Goal: Task Accomplishment & Management: Use online tool/utility

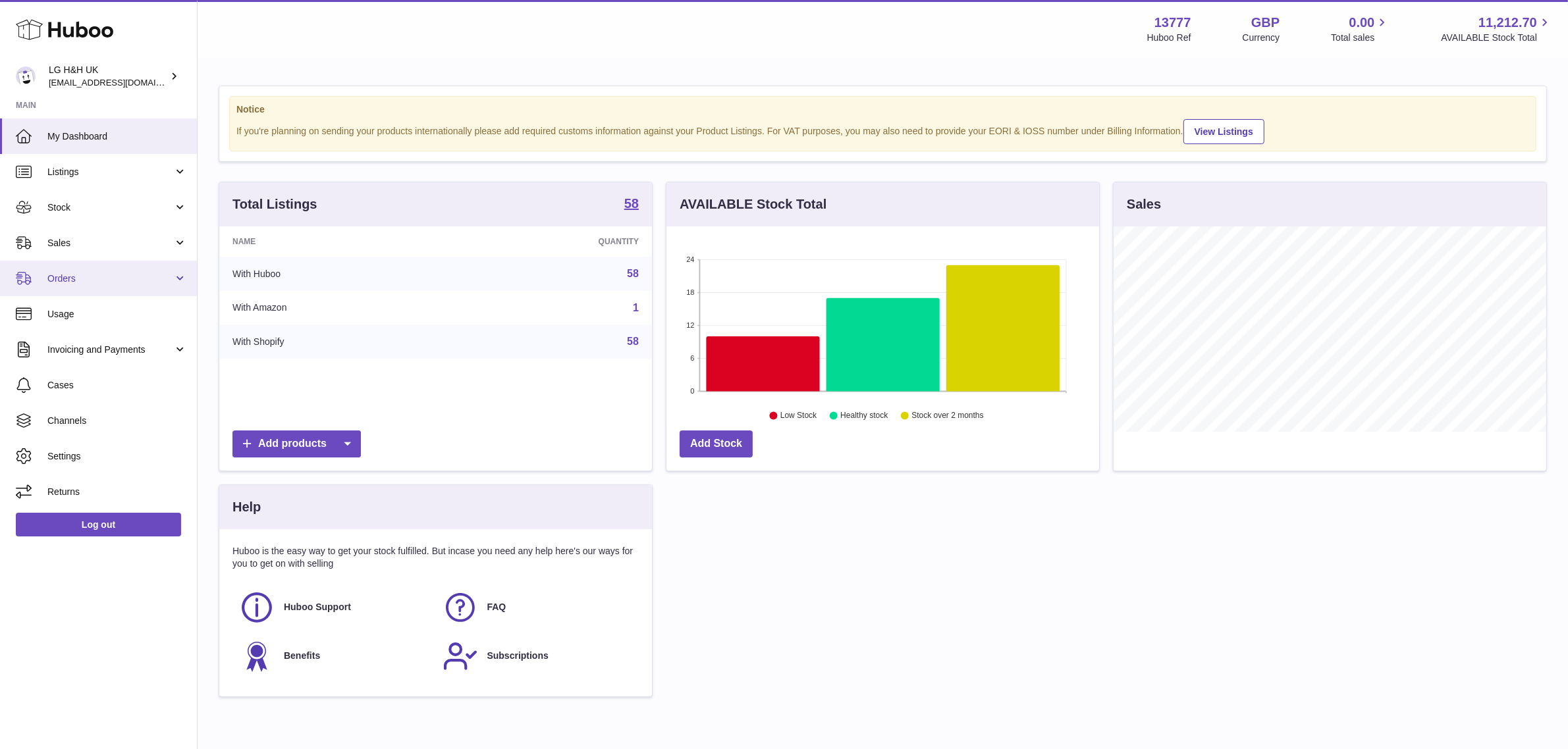
scroll to position [205, 433]
click at [71, 248] on span "Sales" at bounding box center [110, 243] width 126 height 13
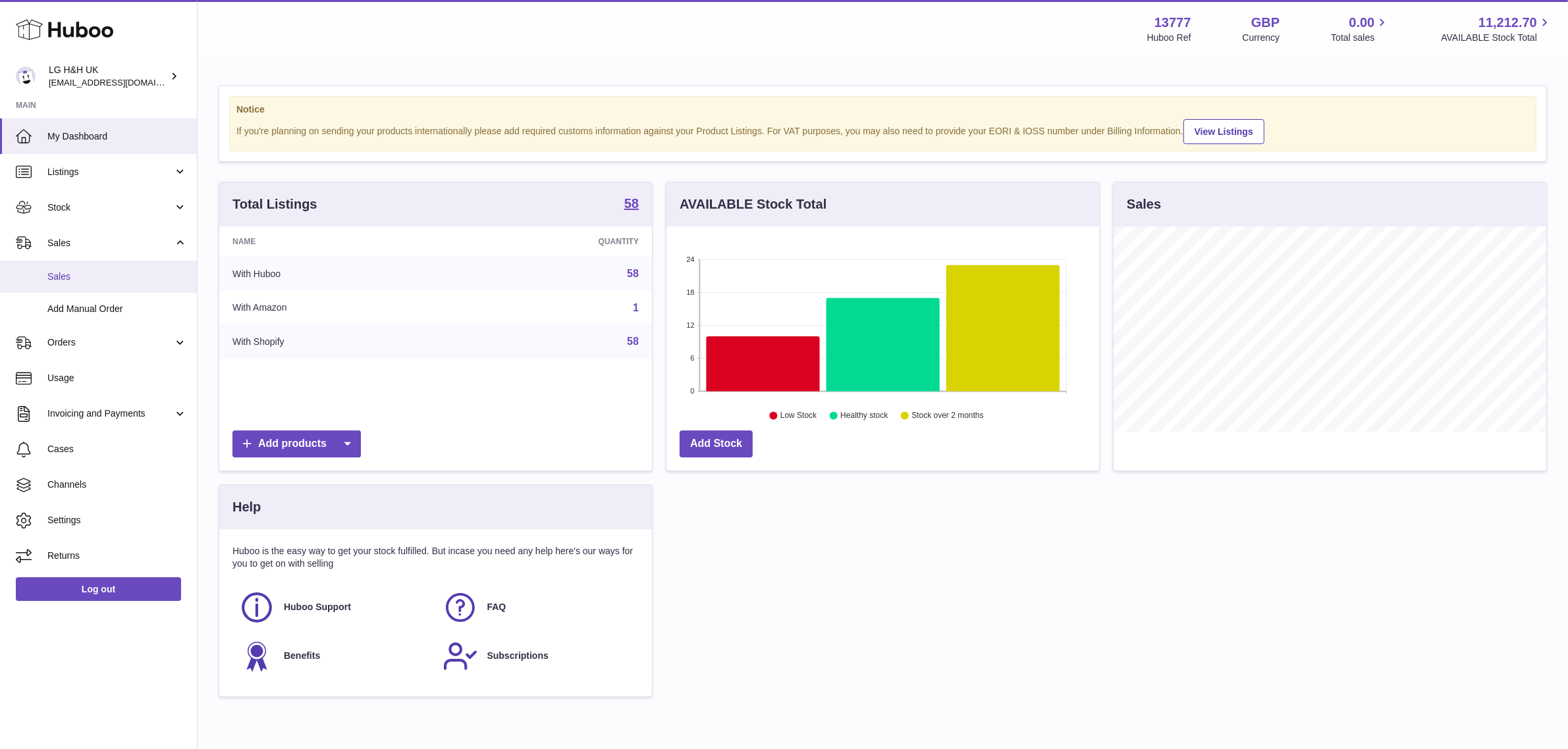
click at [71, 274] on span "Sales" at bounding box center [117, 277] width 140 height 13
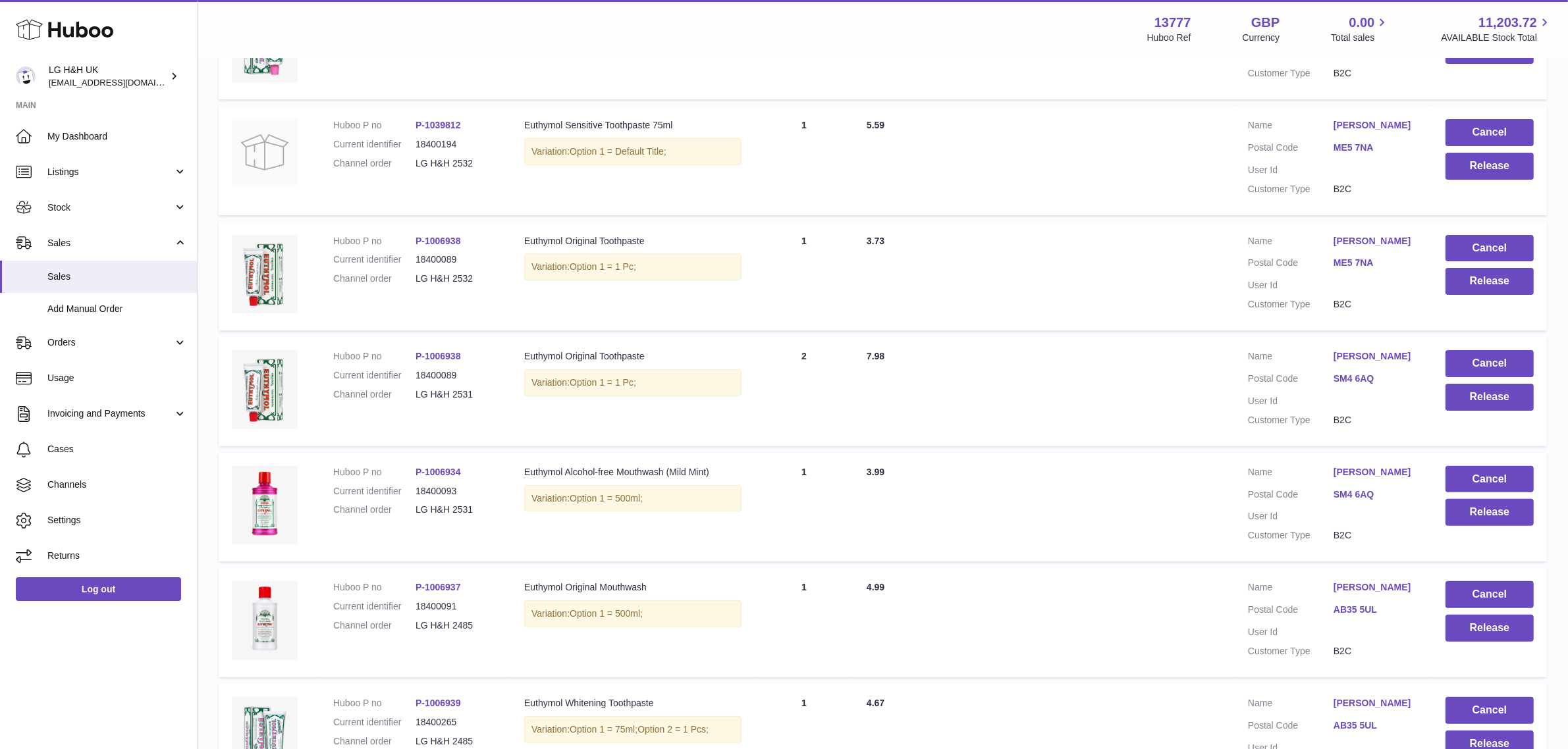
scroll to position [341, 0]
click at [1462, 511] on button "Release" at bounding box center [1490, 512] width 88 height 27
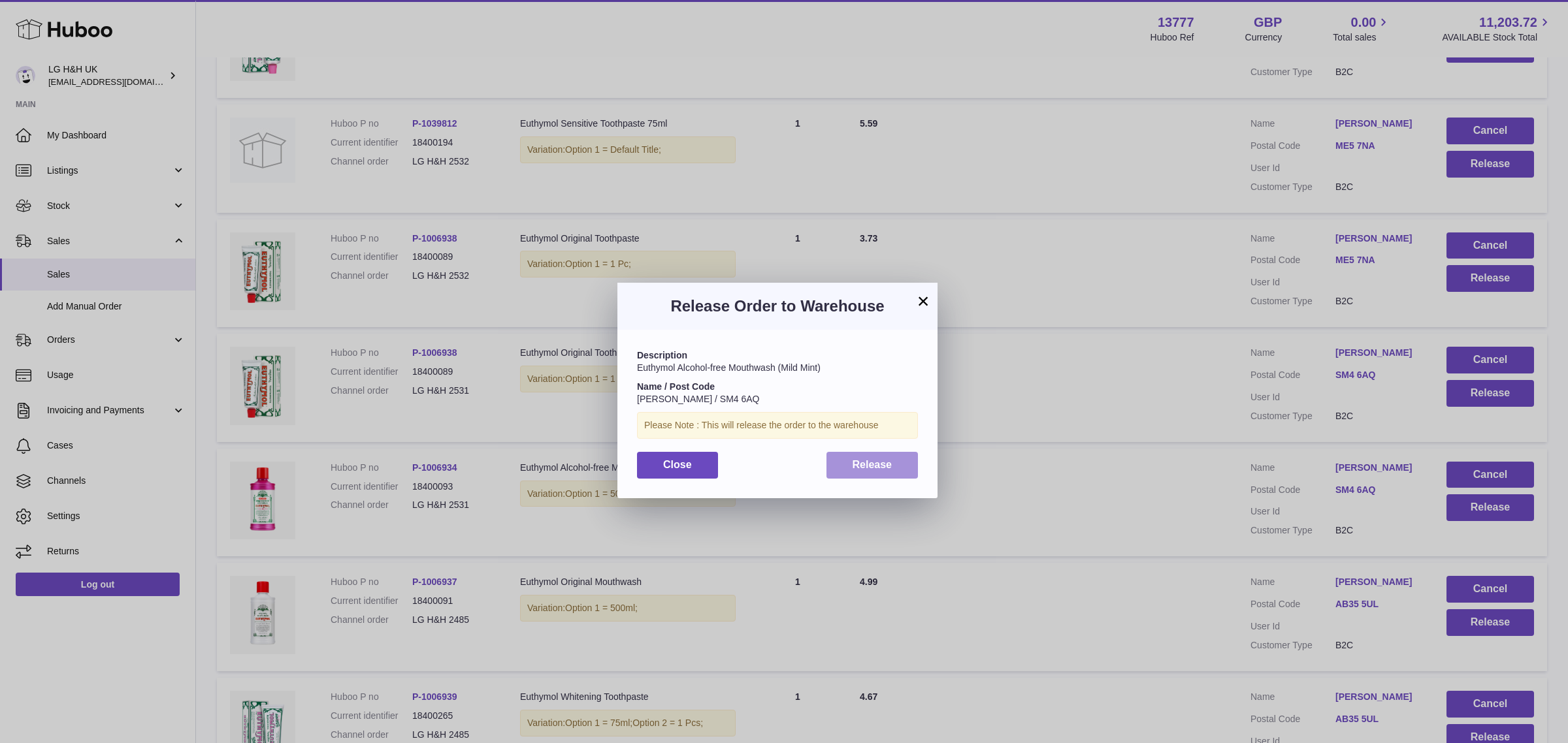
click at [880, 460] on span "Release" at bounding box center [872, 465] width 40 height 11
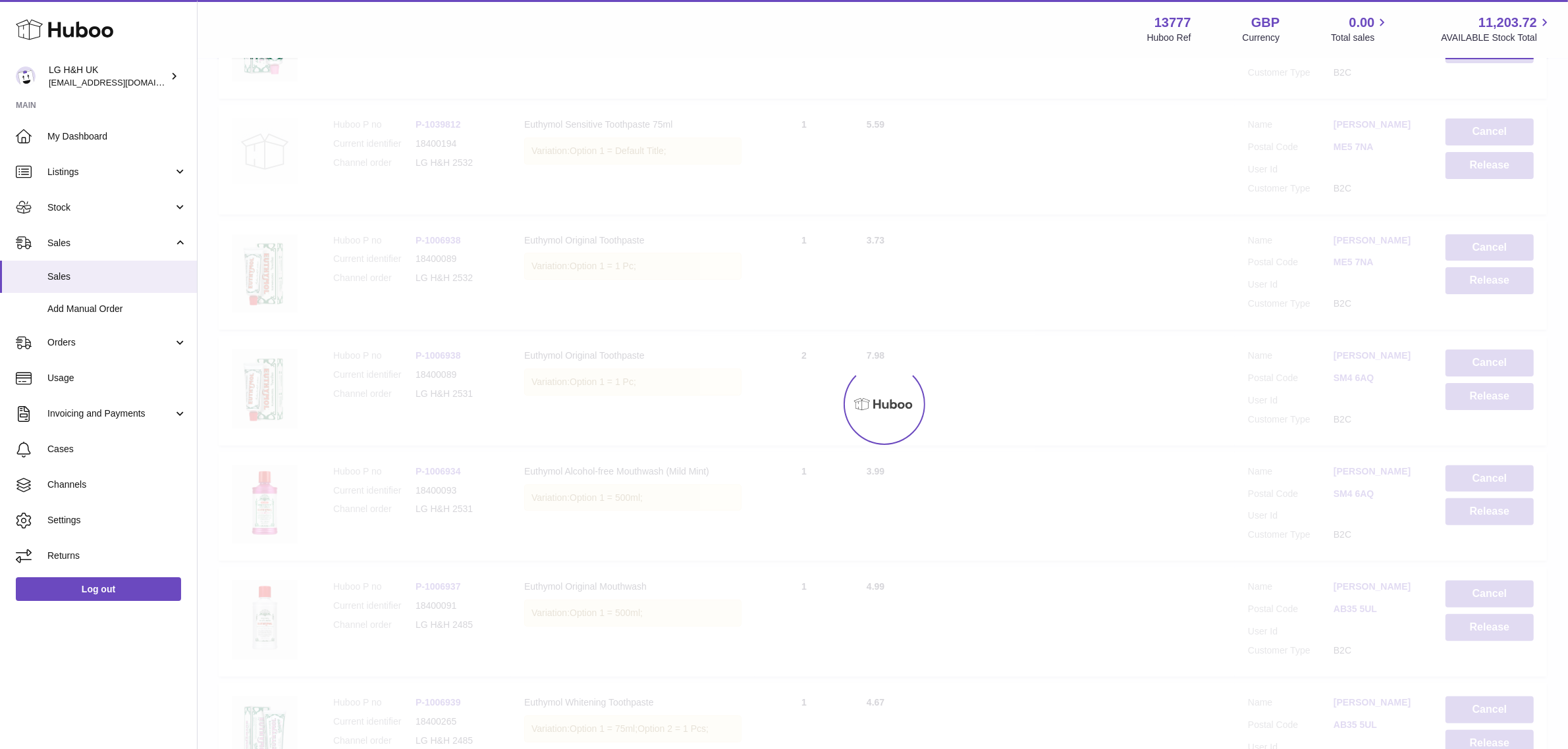
scroll to position [573, 0]
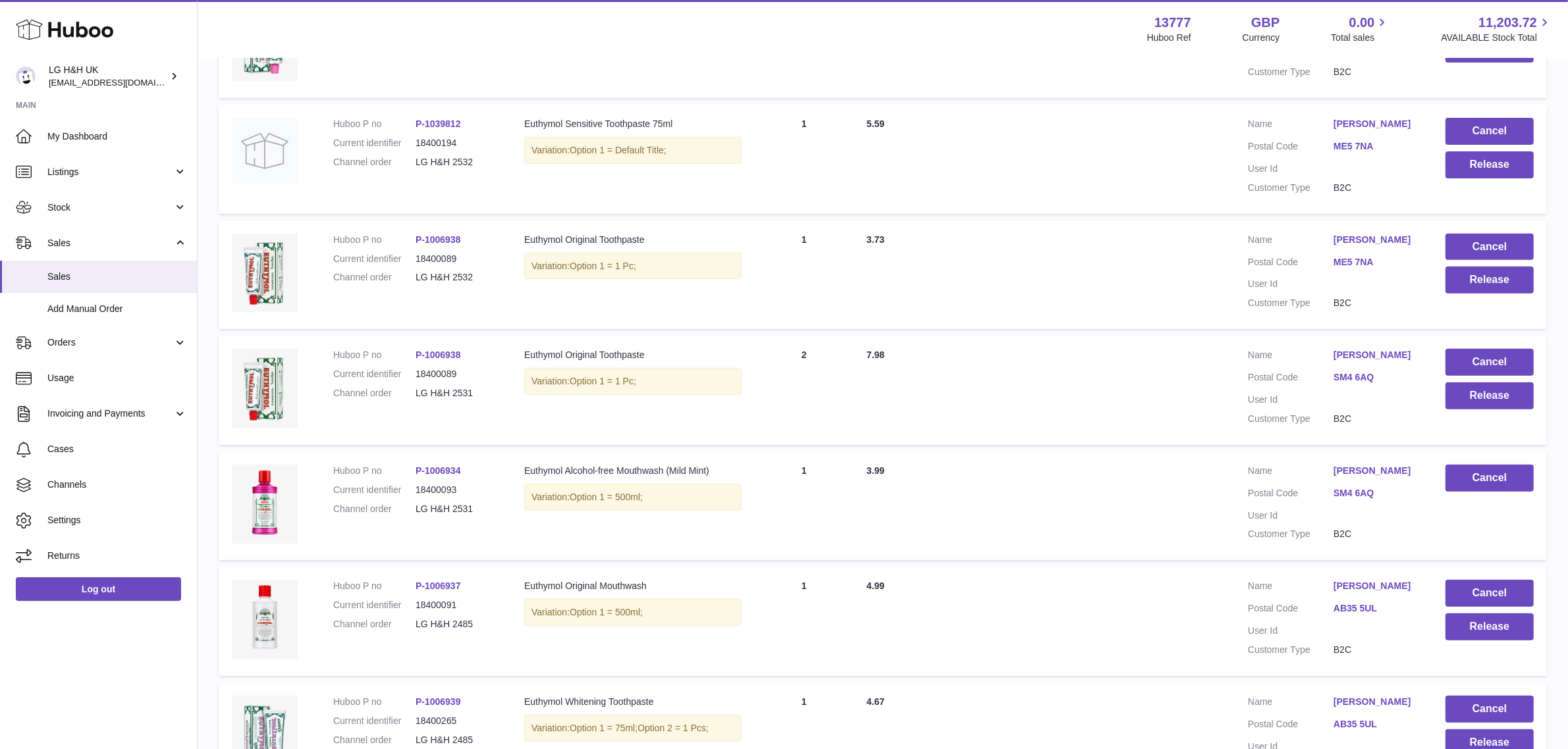
click at [1462, 410] on td "Cancel Release" at bounding box center [1489, 391] width 115 height 109
click at [1462, 397] on button "Release" at bounding box center [1490, 396] width 88 height 27
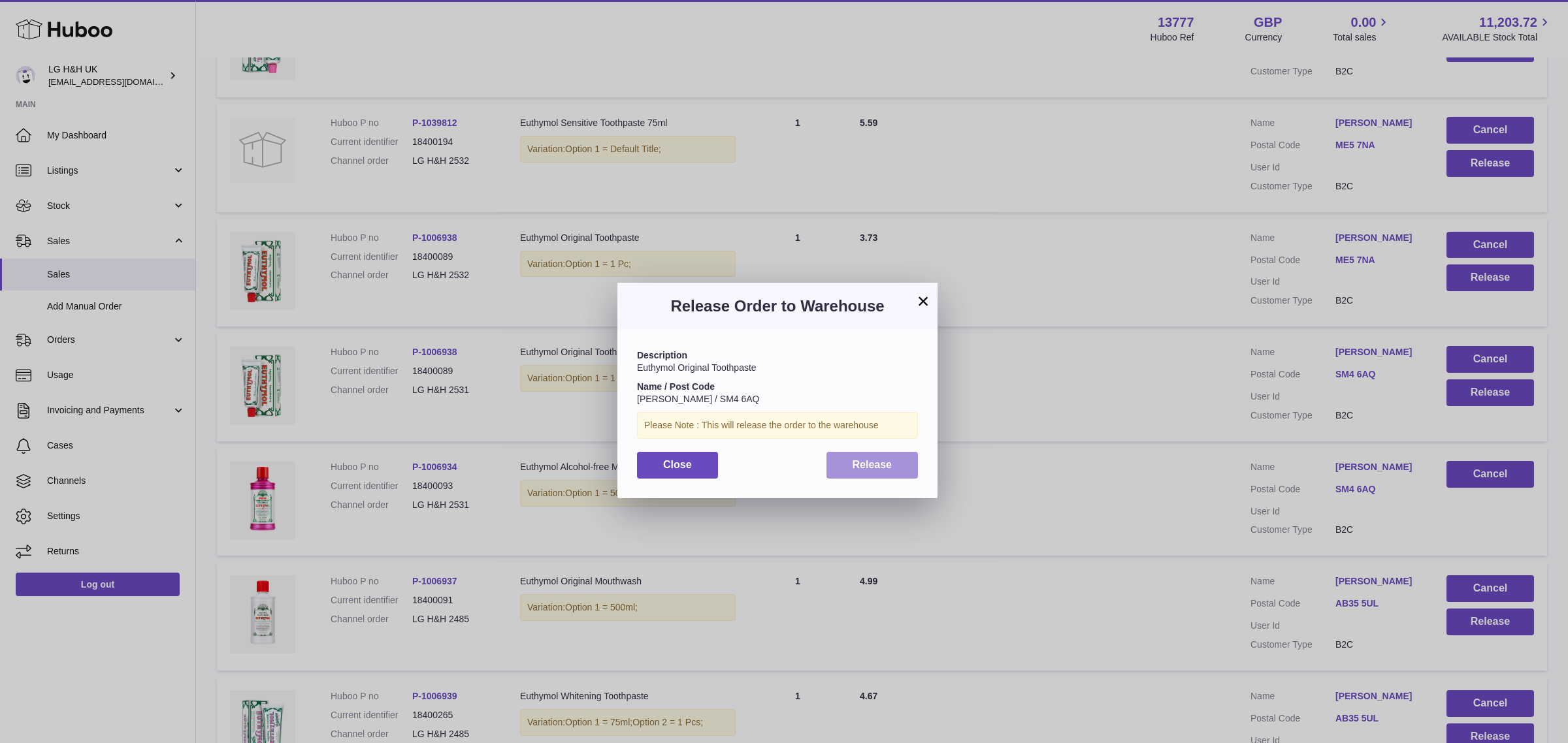
click at [863, 474] on button "Release" at bounding box center [872, 465] width 92 height 27
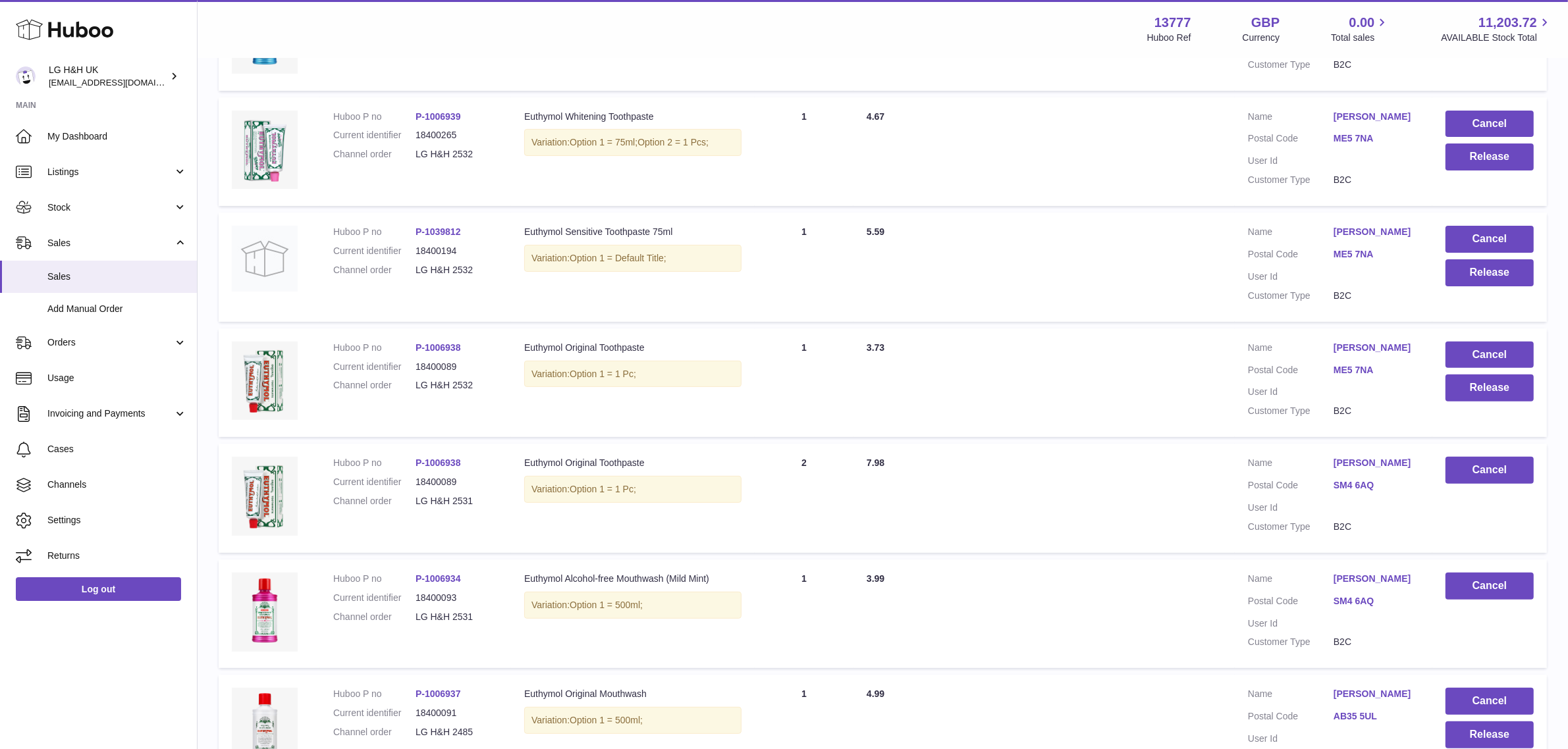
scroll to position [463, 0]
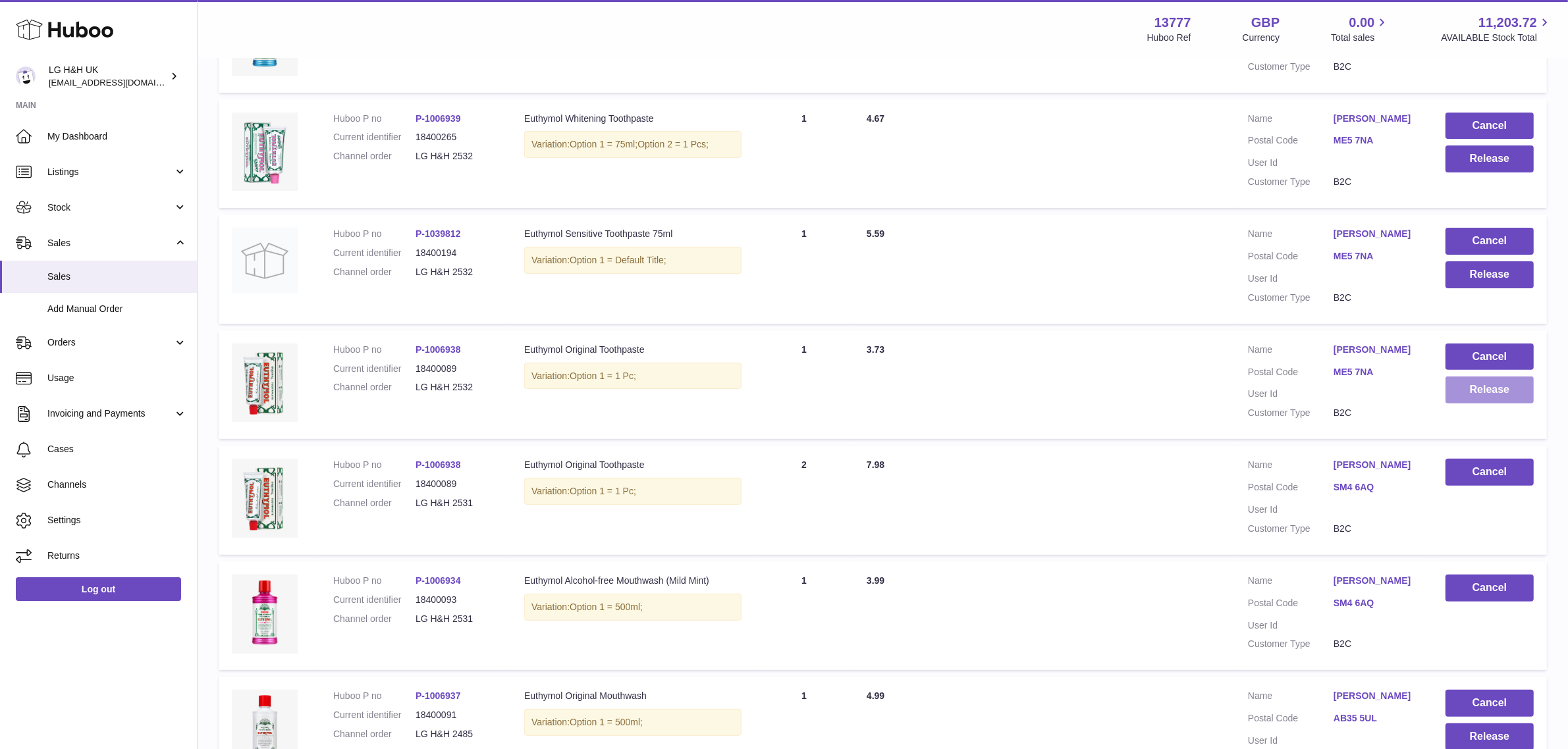
click at [1468, 392] on button "Release" at bounding box center [1490, 390] width 88 height 27
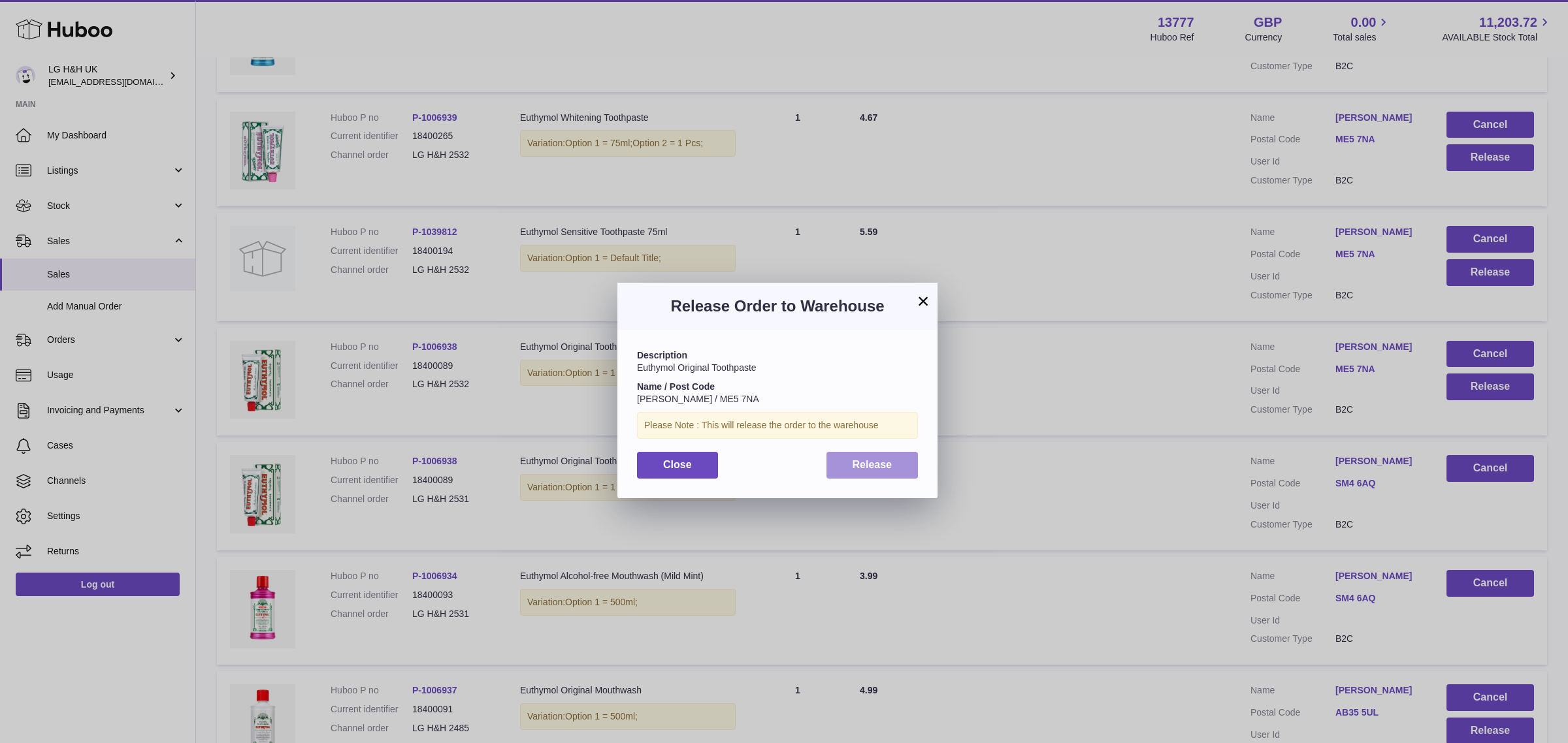
click at [878, 459] on span "Release" at bounding box center [872, 465] width 40 height 11
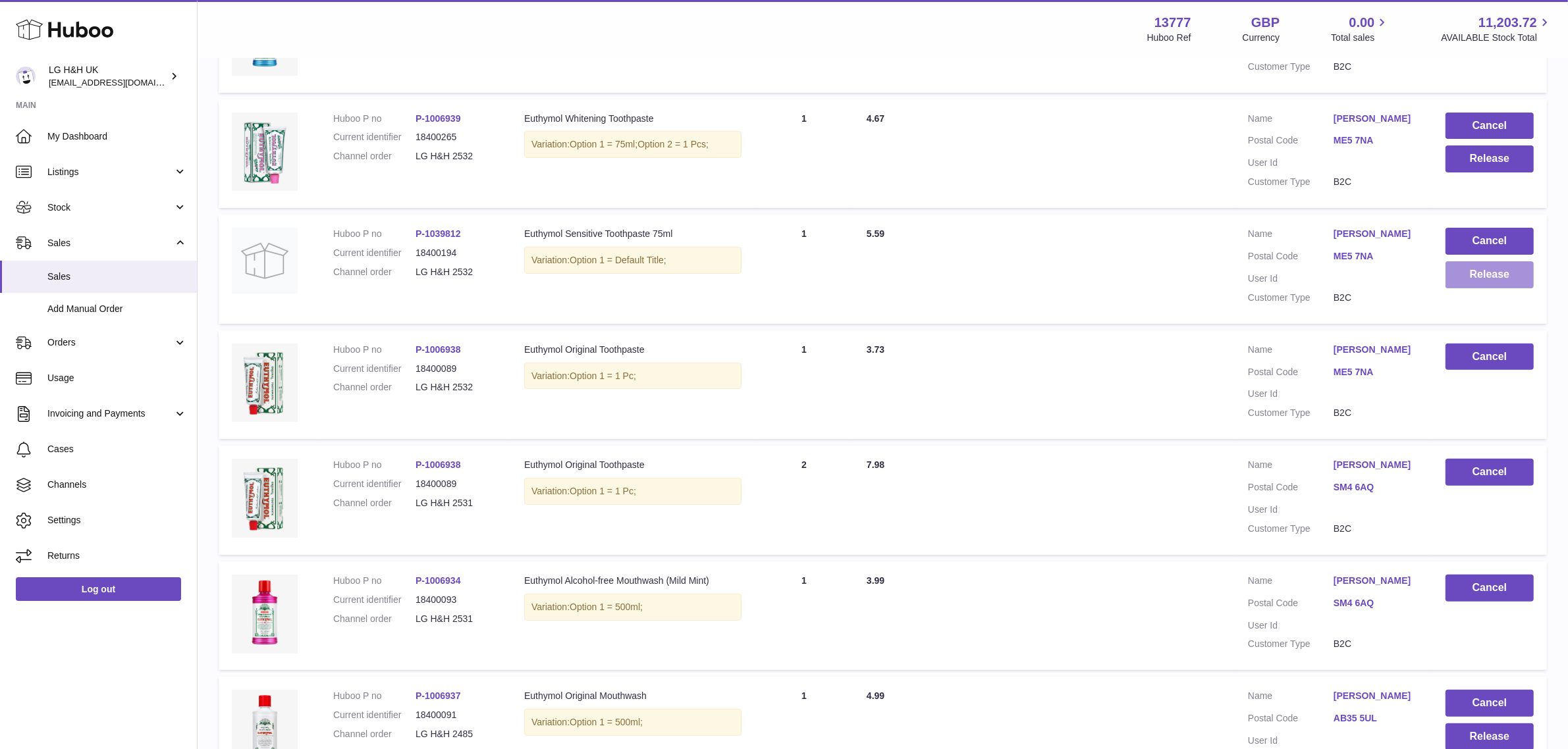
click at [1467, 281] on button "Release" at bounding box center [1490, 275] width 88 height 27
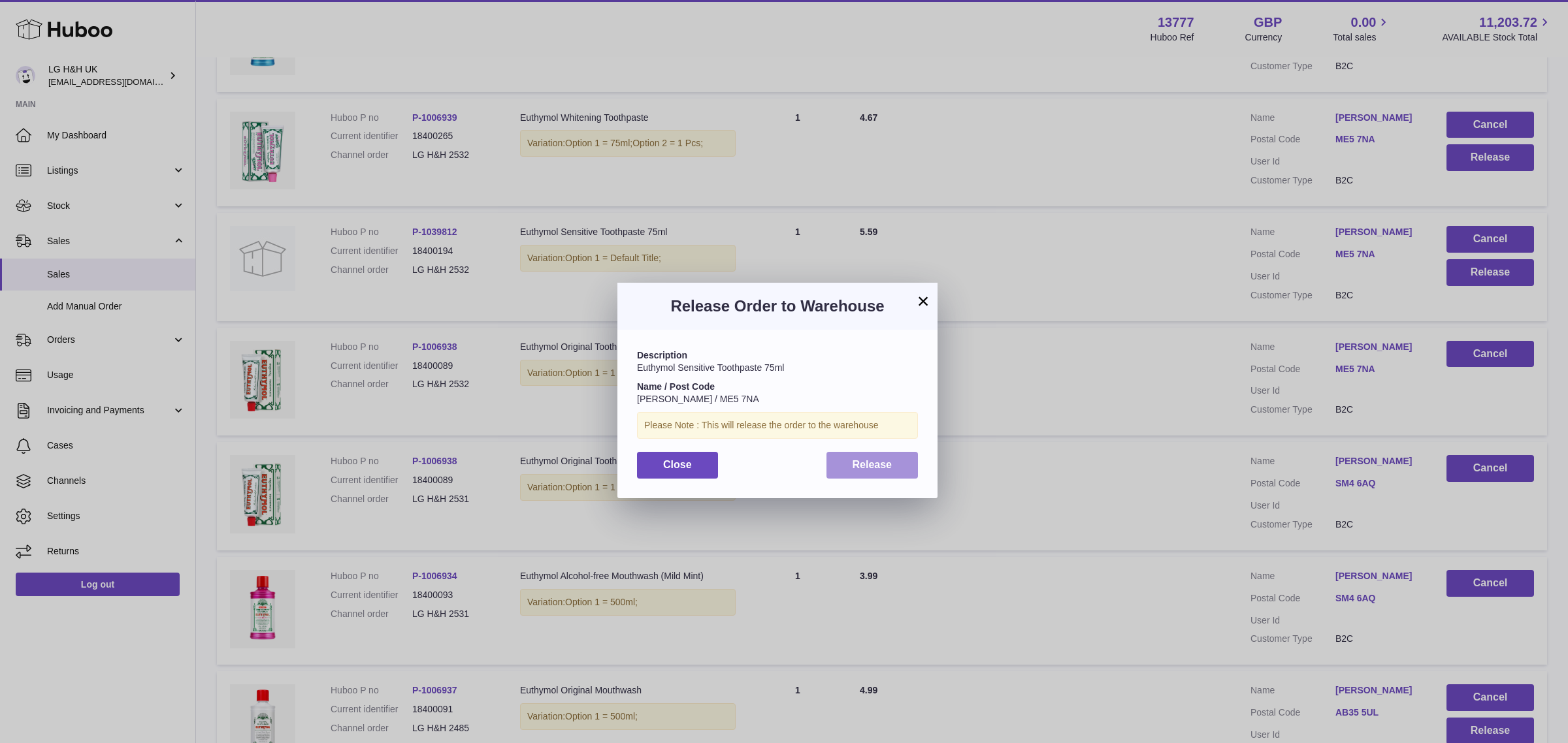
click at [901, 456] on button "Release" at bounding box center [872, 465] width 92 height 27
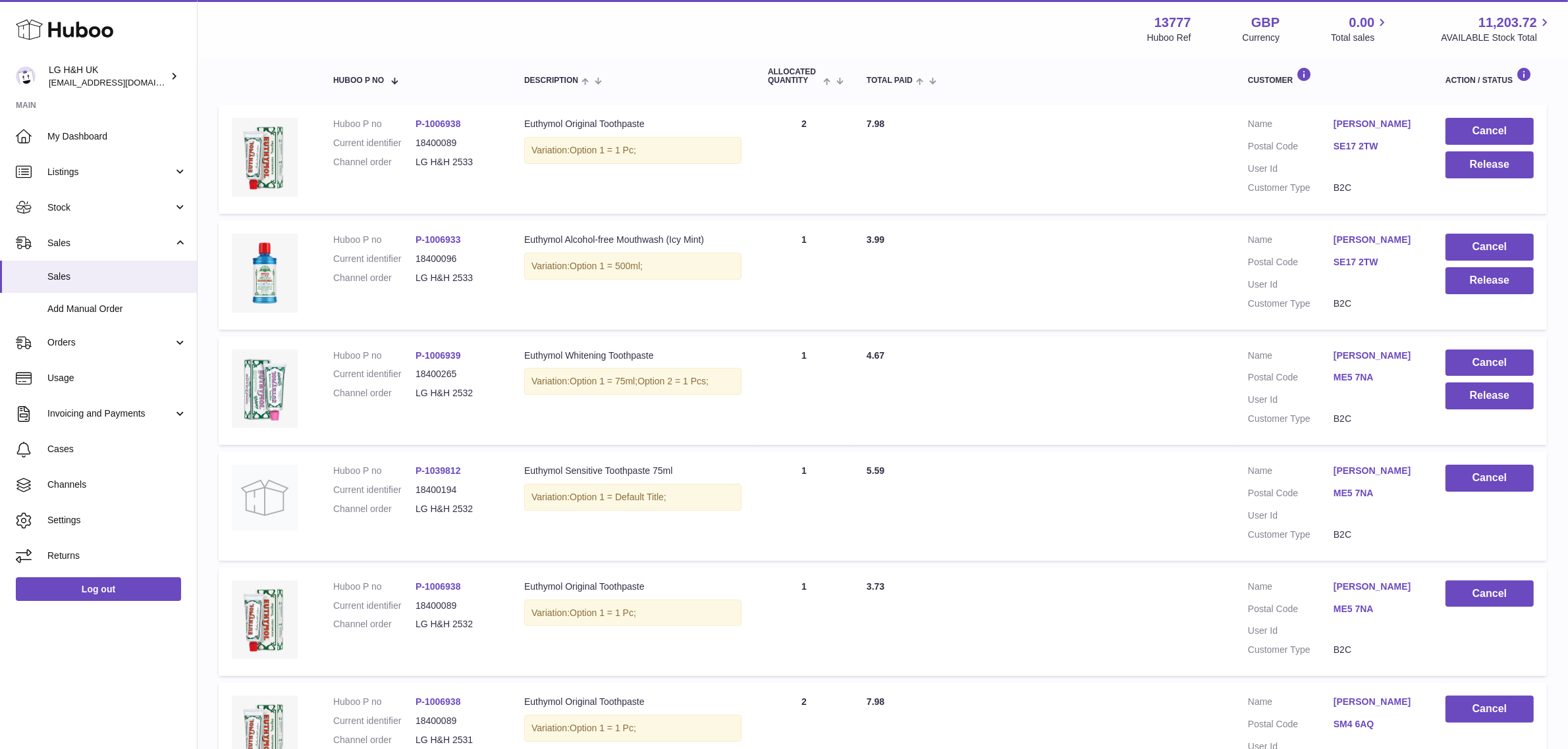
scroll to position [224, 0]
click at [1510, 406] on button "Release" at bounding box center [1490, 397] width 88 height 27
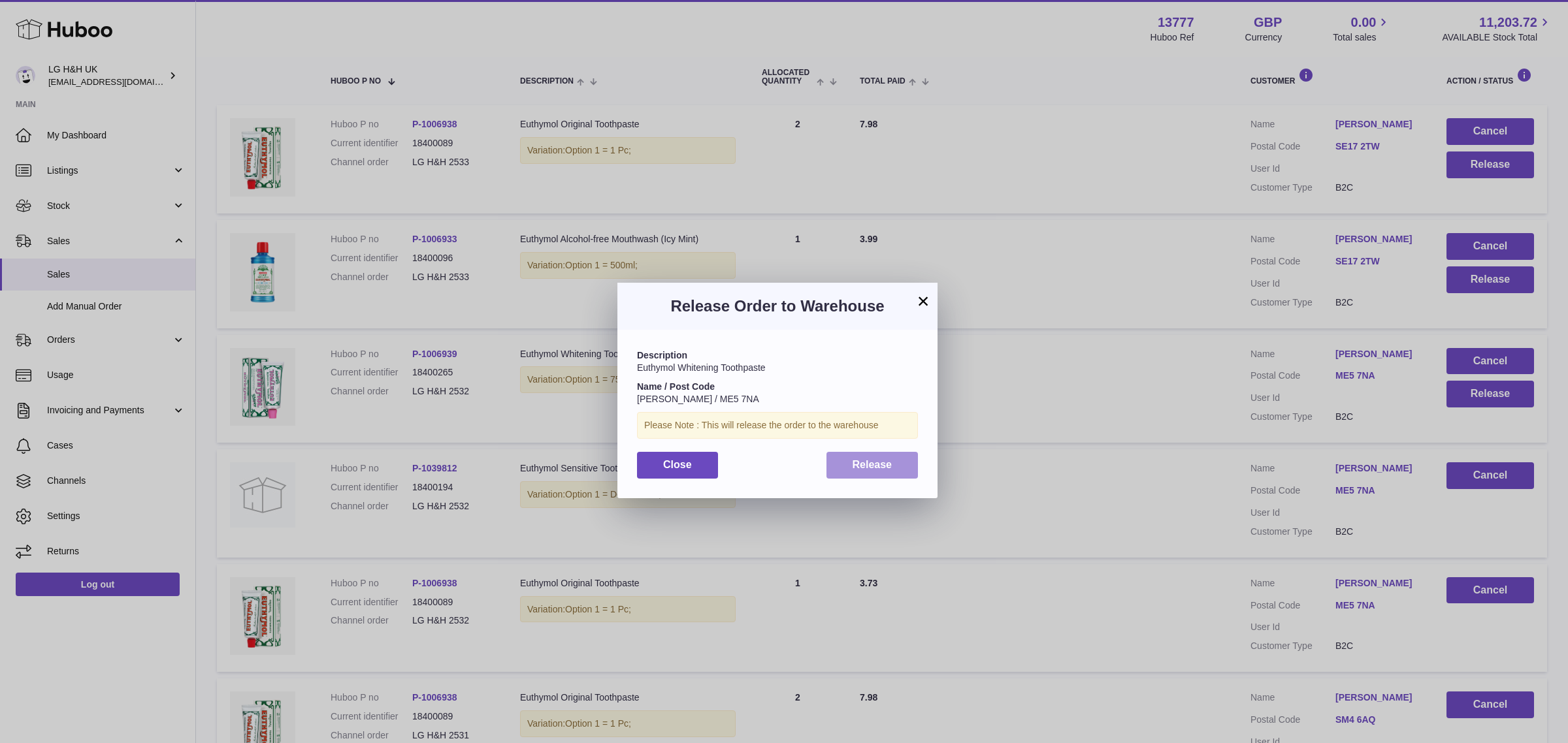
click at [861, 465] on span "Release" at bounding box center [872, 465] width 40 height 11
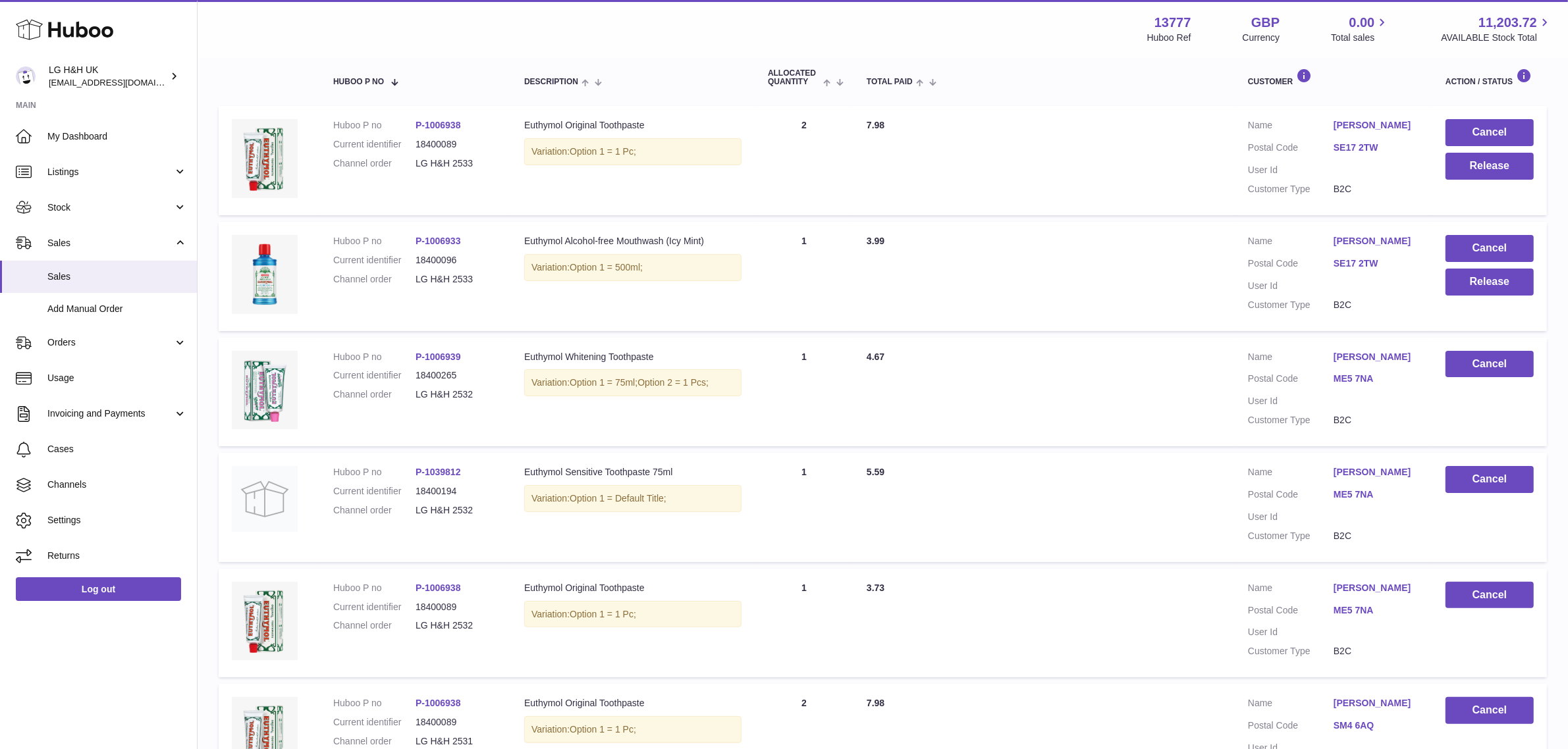
scroll to position [112, 0]
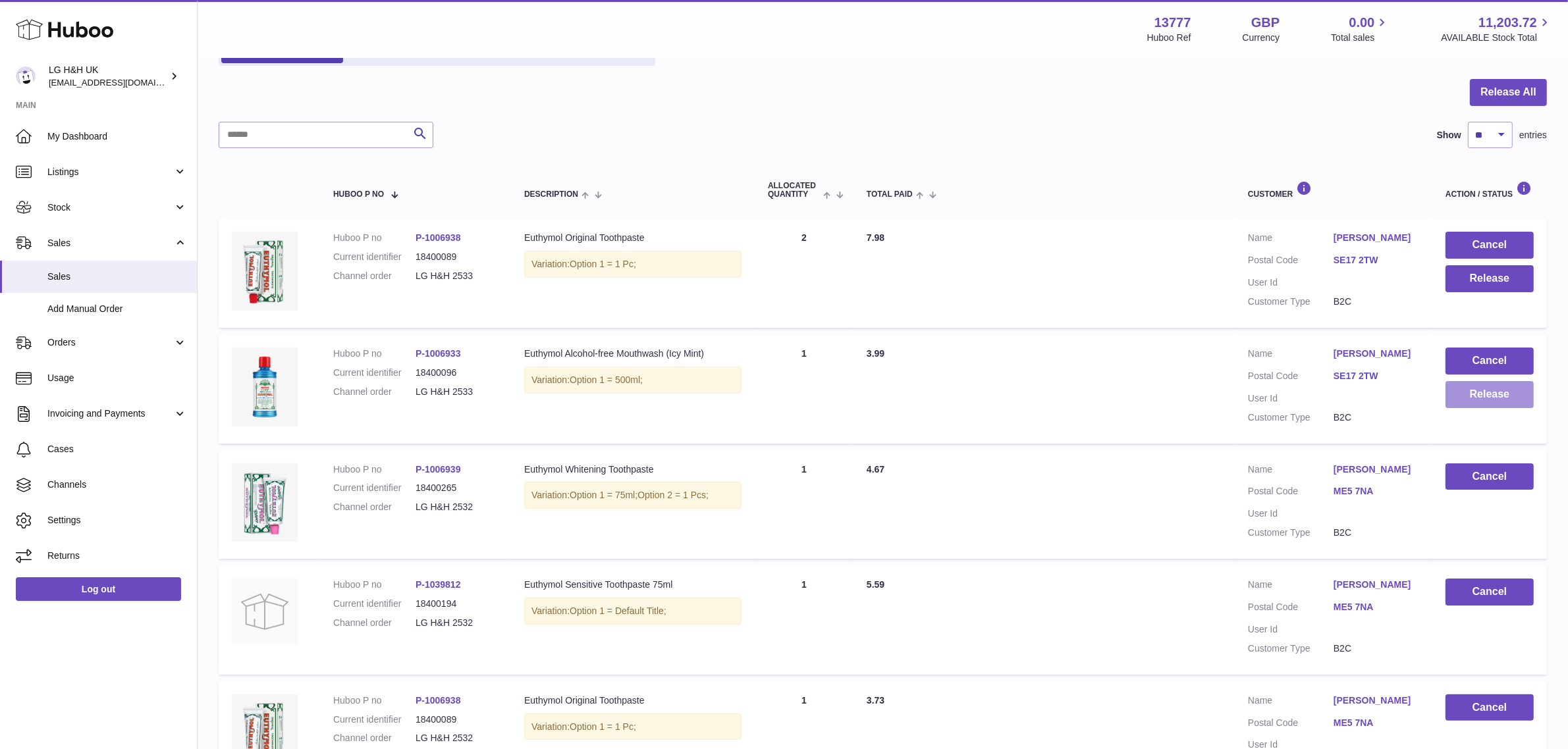
click at [1491, 403] on button "Release" at bounding box center [1490, 395] width 88 height 27
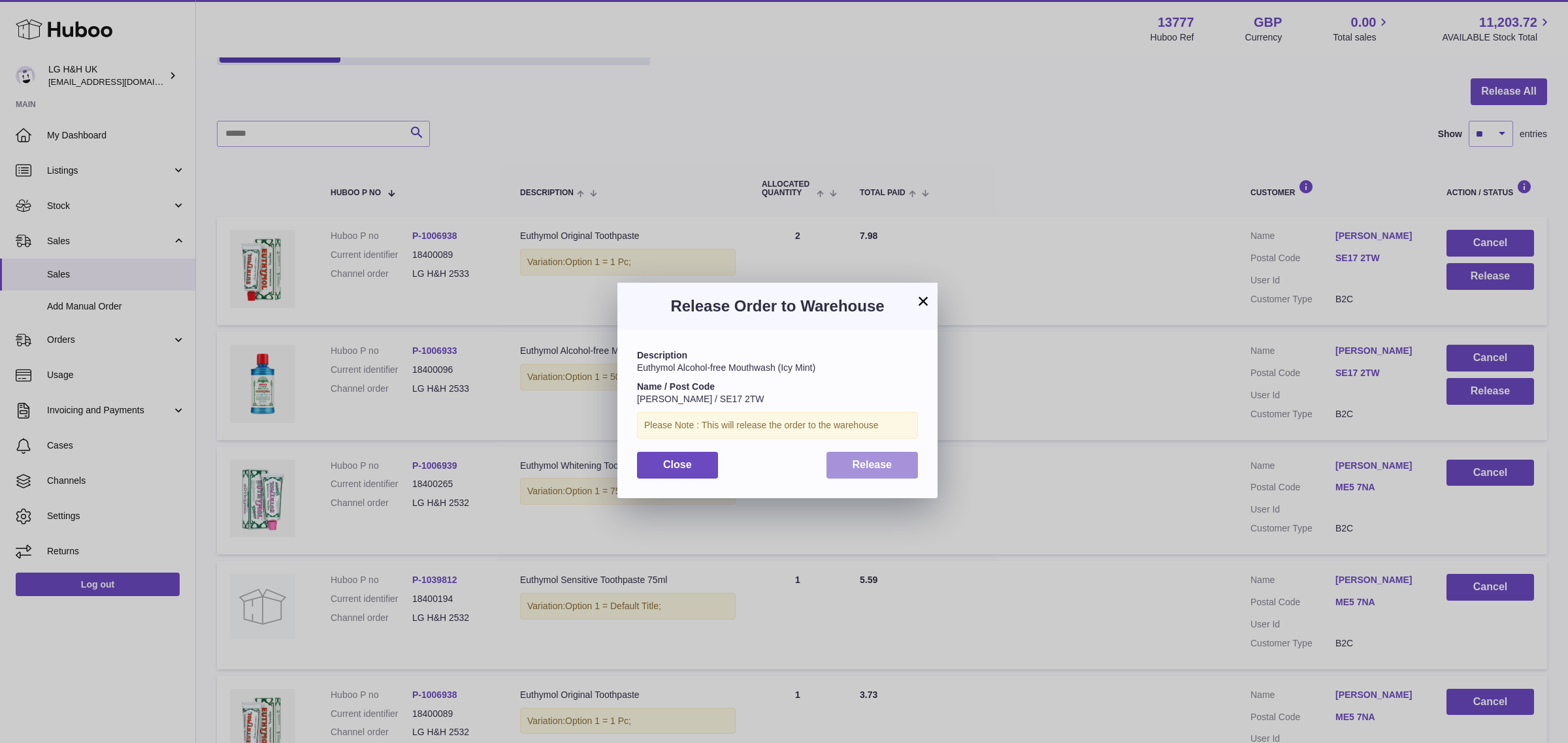
click at [898, 465] on button "Release" at bounding box center [872, 465] width 92 height 27
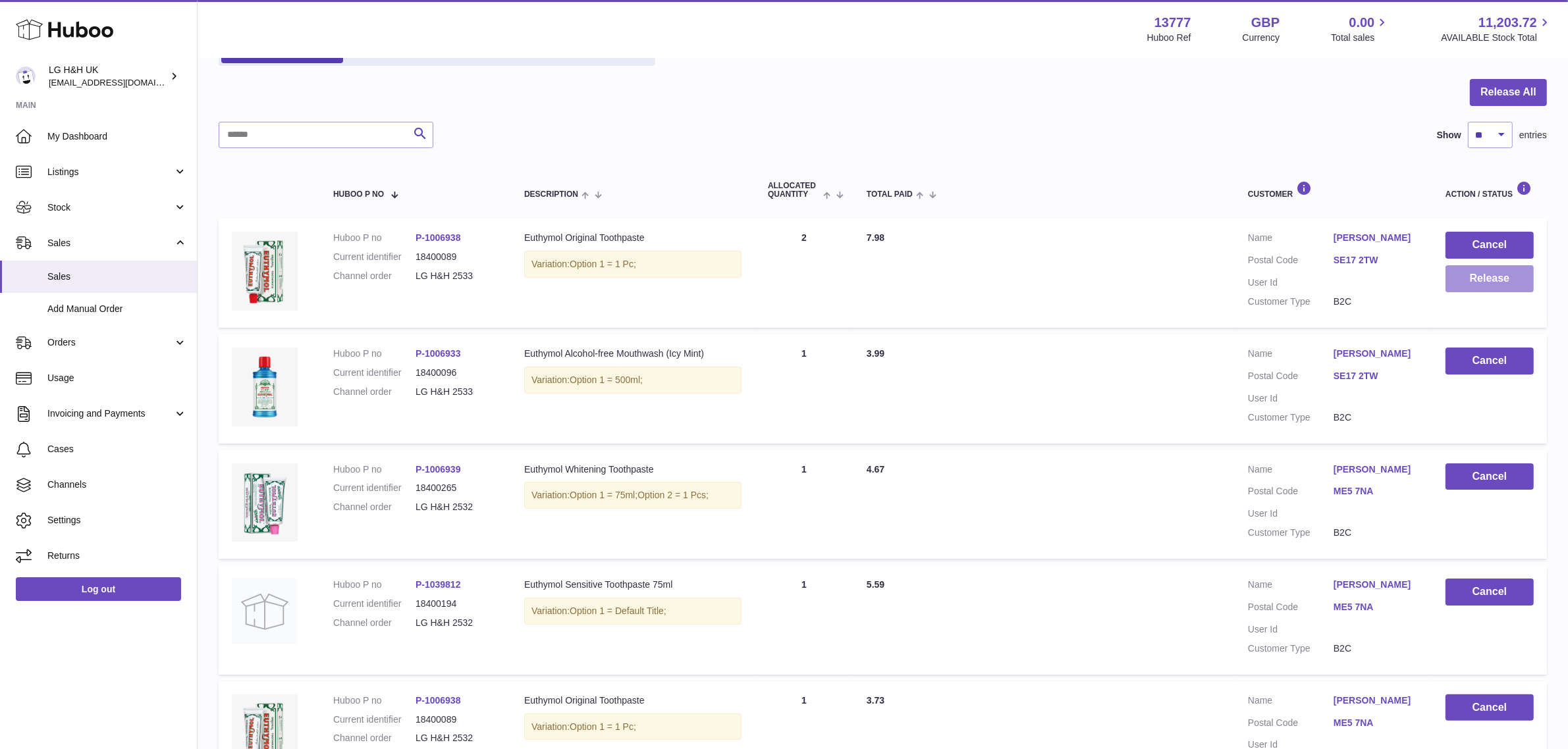
click at [1465, 266] on button "Release" at bounding box center [1490, 279] width 88 height 27
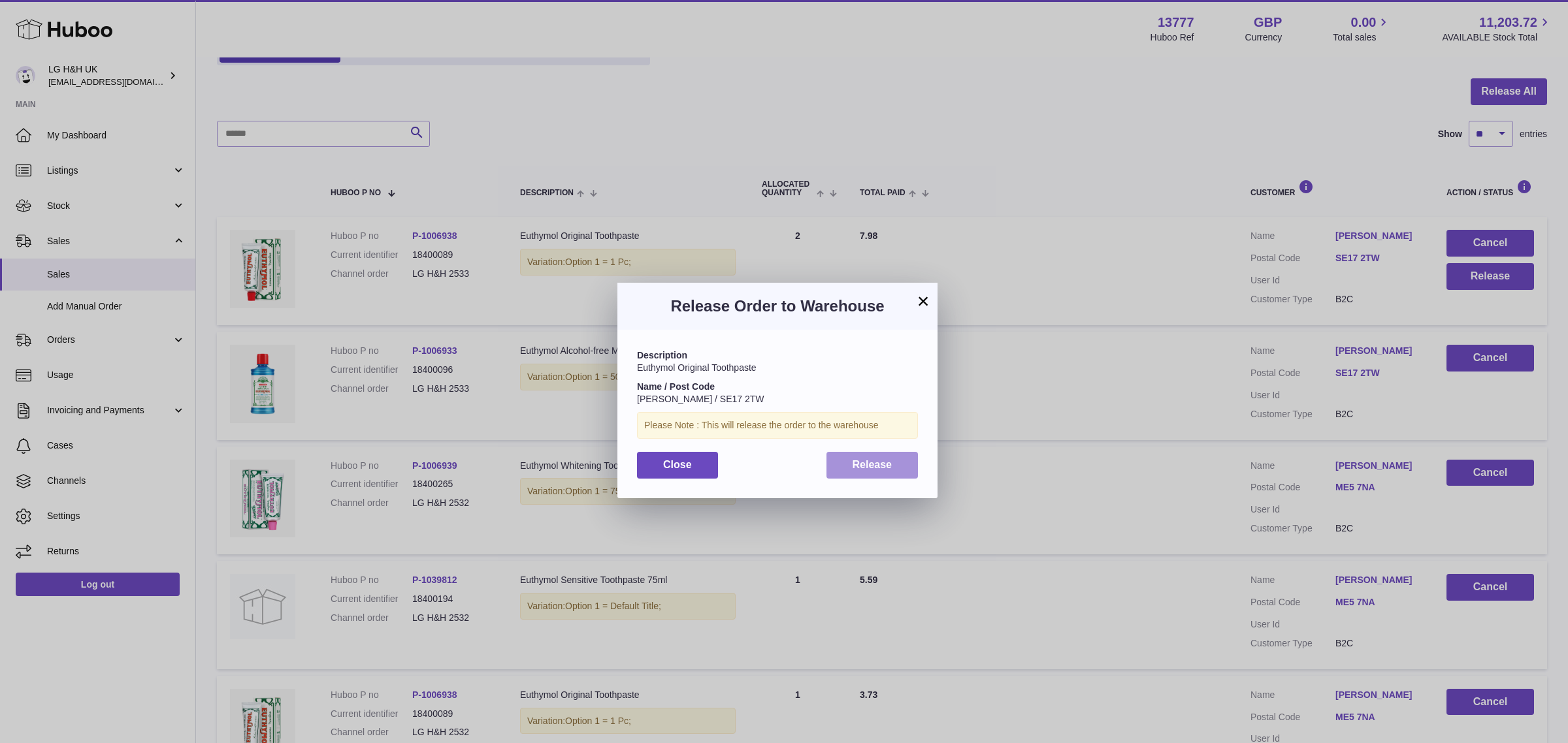
click at [906, 459] on button "Release" at bounding box center [872, 465] width 92 height 27
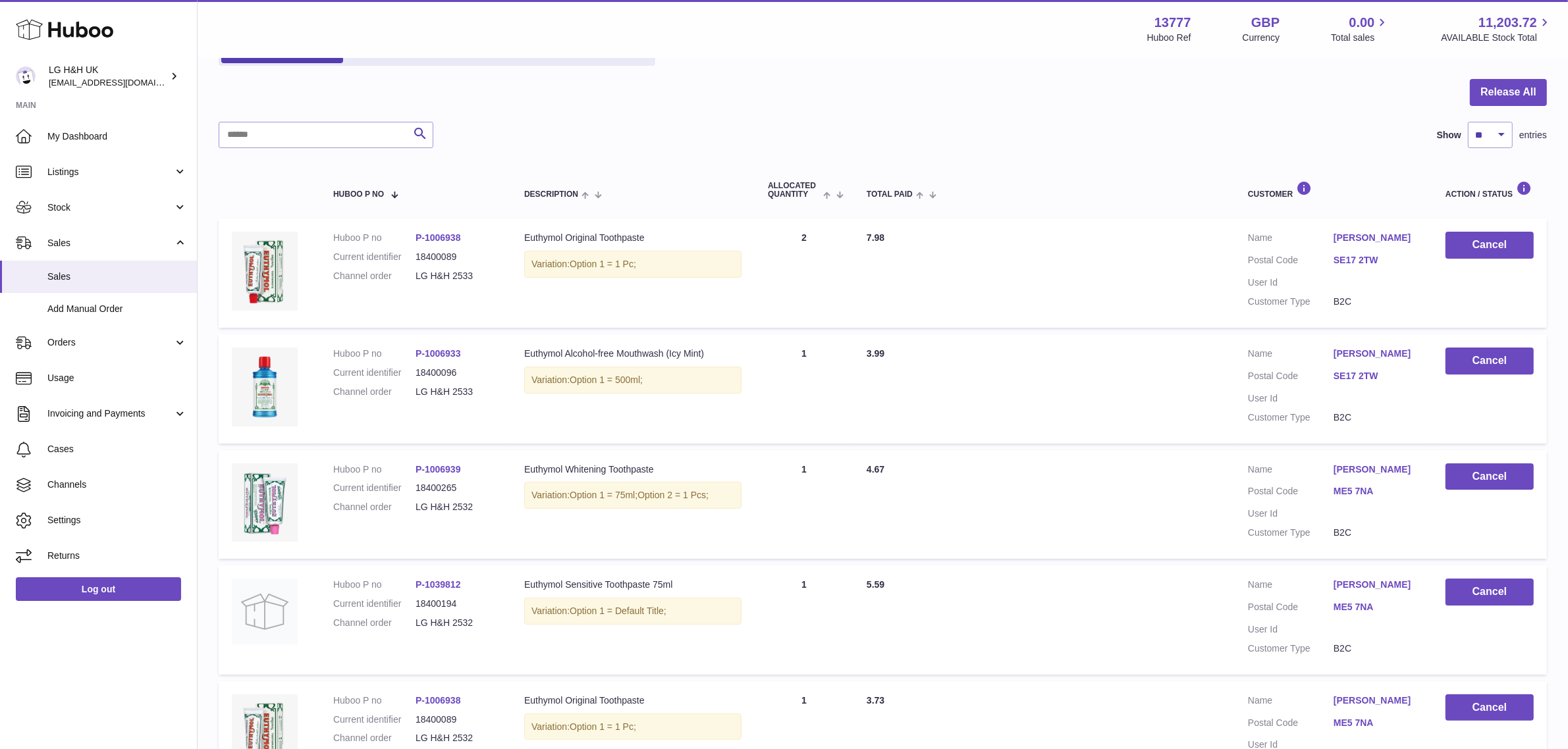
click at [907, 155] on div "Release All Search Show ** ** ** *** entries Huboo P no Description ALLOCATED Q…" at bounding box center [882, 739] width 1328 height 1320
